Goal: Task Accomplishment & Management: Use online tool/utility

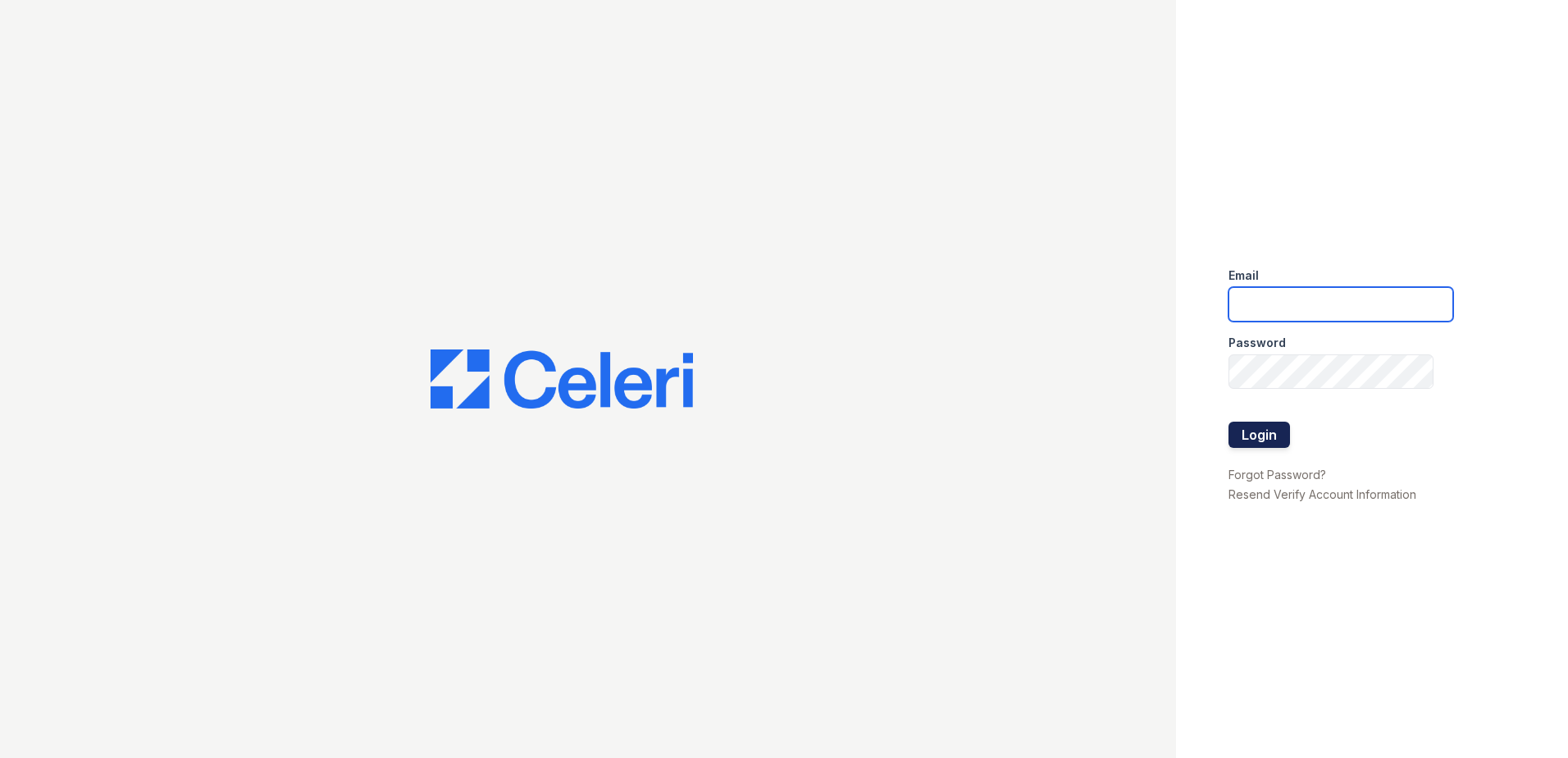
type input "mquinones@trinity-pm.com"
click at [1259, 443] on button "Login" at bounding box center [1258, 434] width 62 height 26
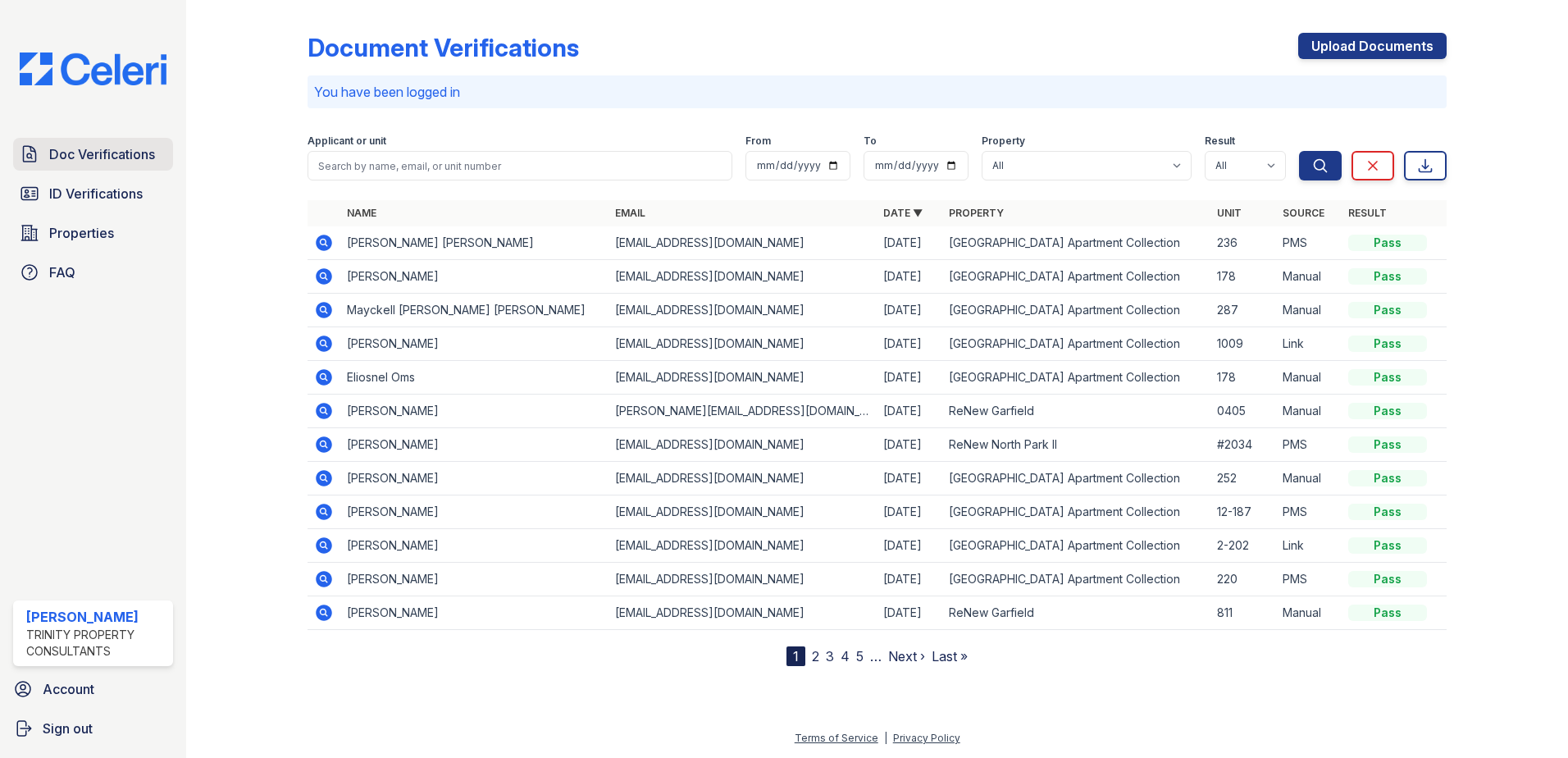
click at [81, 167] on link "Doc Verifications" at bounding box center [93, 155] width 160 height 33
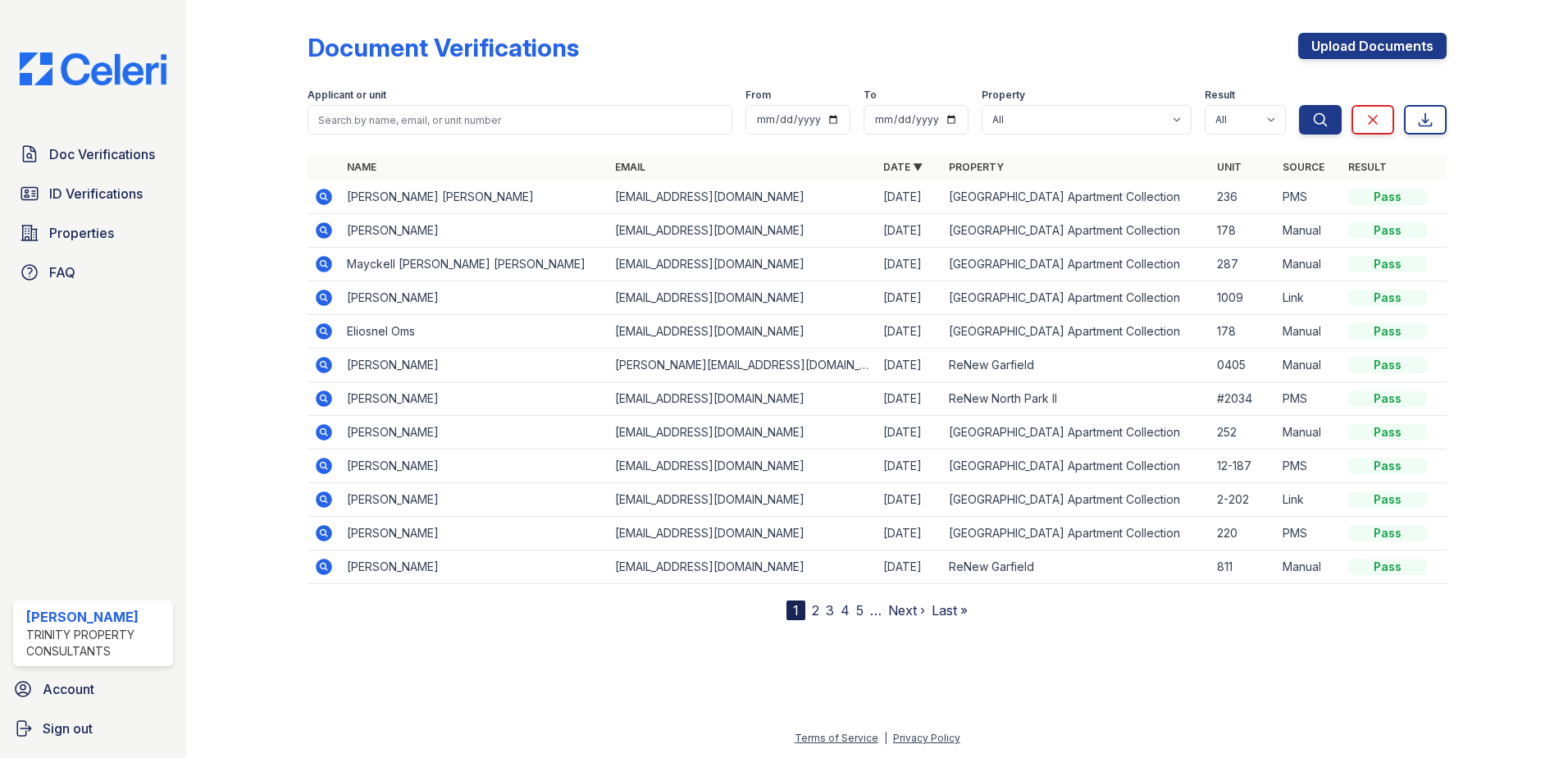
click at [328, 296] on icon at bounding box center [324, 297] width 17 height 17
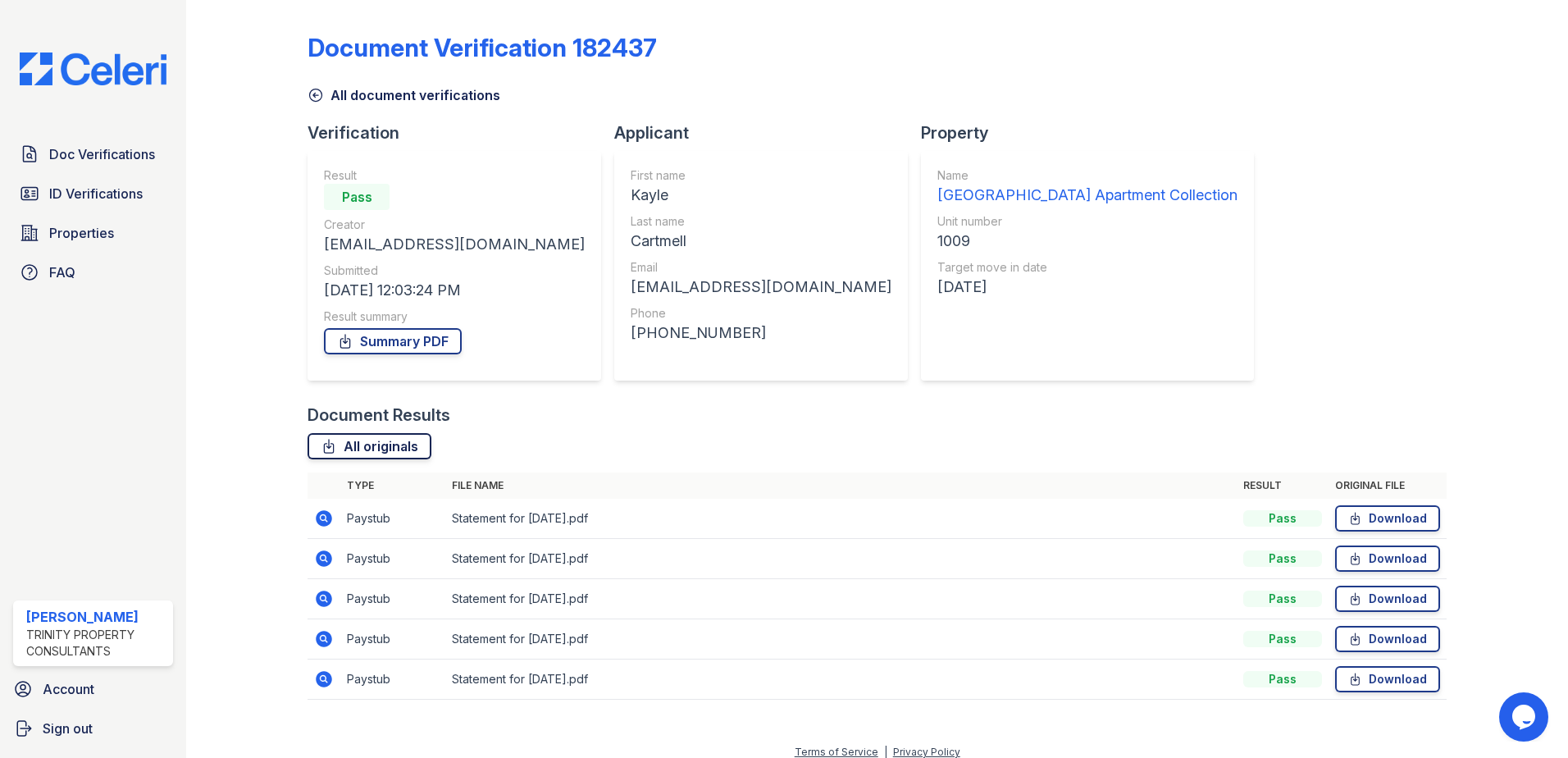
click at [384, 444] on link "All originals" at bounding box center [370, 446] width 124 height 26
click at [108, 193] on span "ID Verifications" at bounding box center [96, 194] width 94 height 20
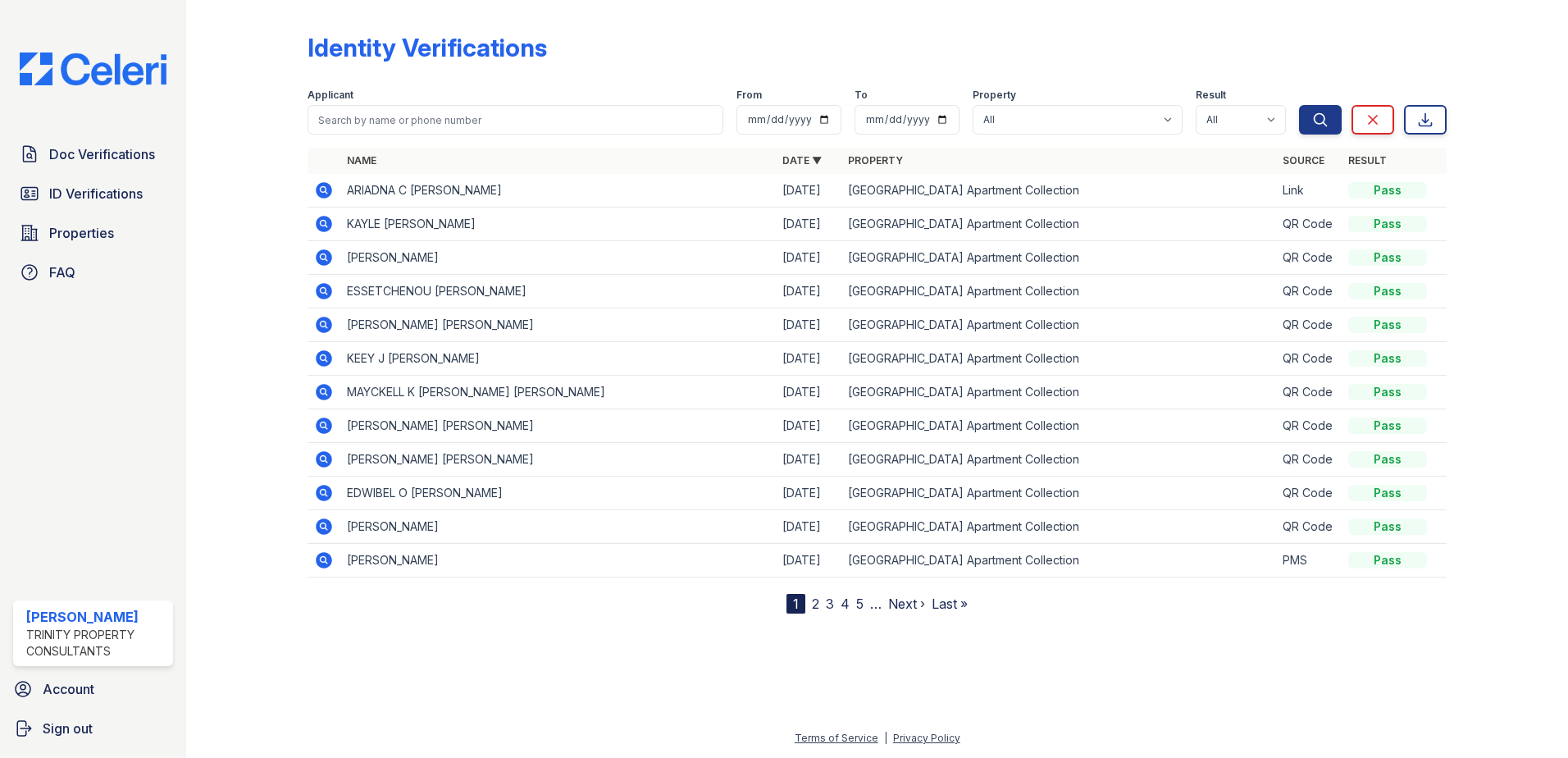
click at [328, 224] on icon at bounding box center [324, 224] width 17 height 17
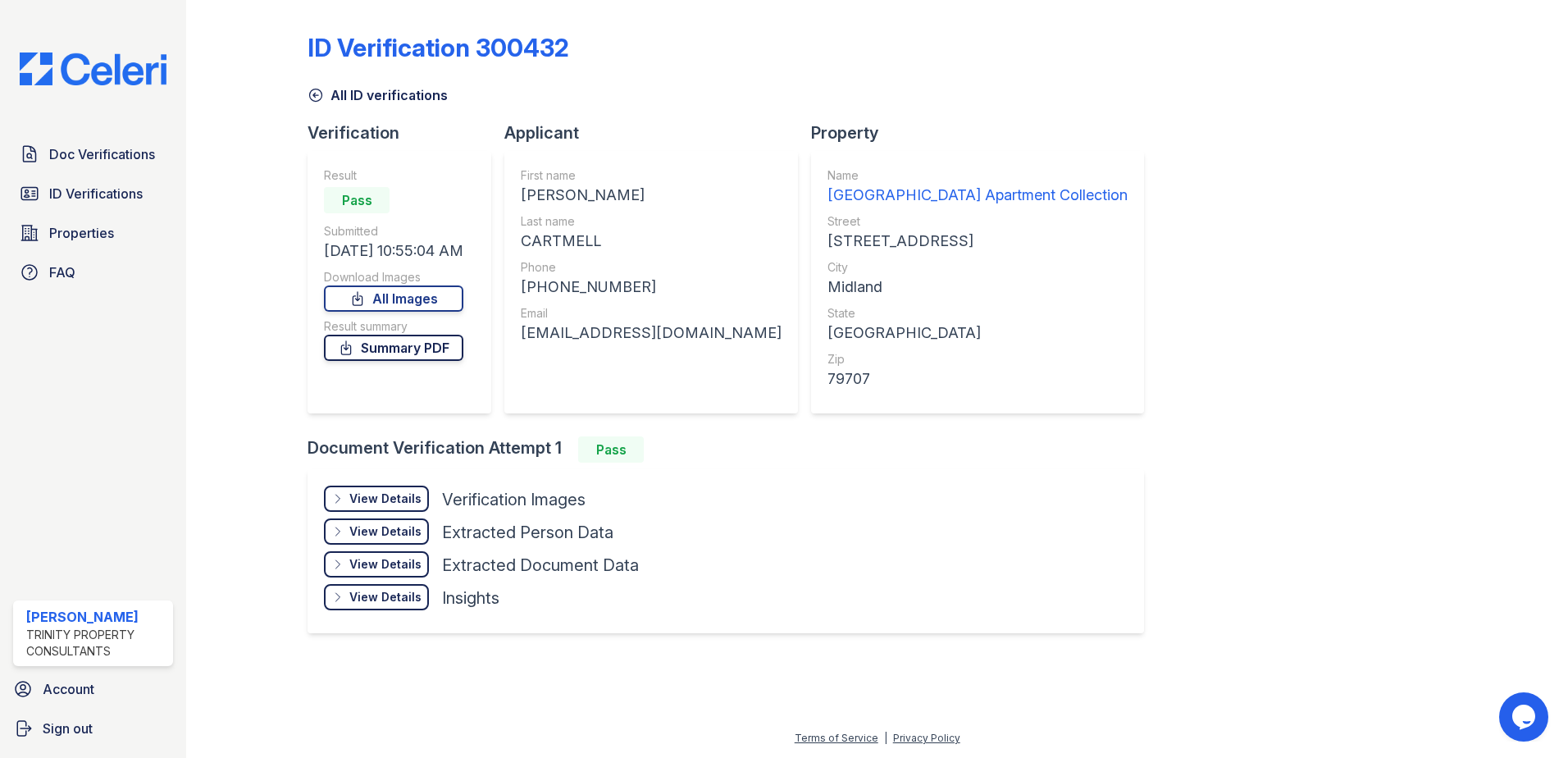
click at [405, 346] on link "Summary PDF" at bounding box center [393, 347] width 140 height 26
